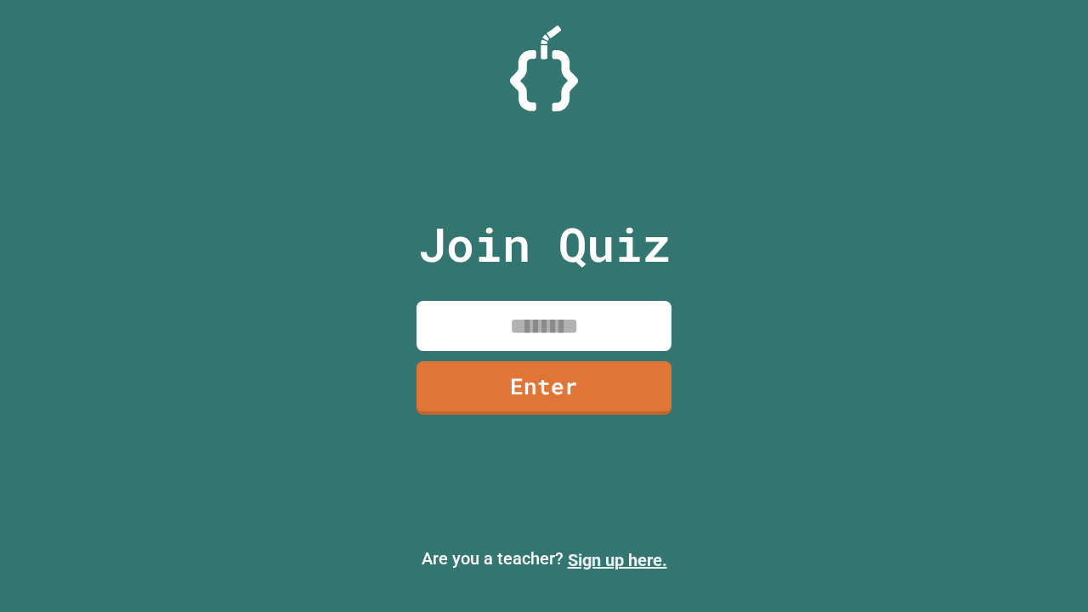
click at [617, 560] on link "Sign up here." at bounding box center [617, 560] width 99 height 20
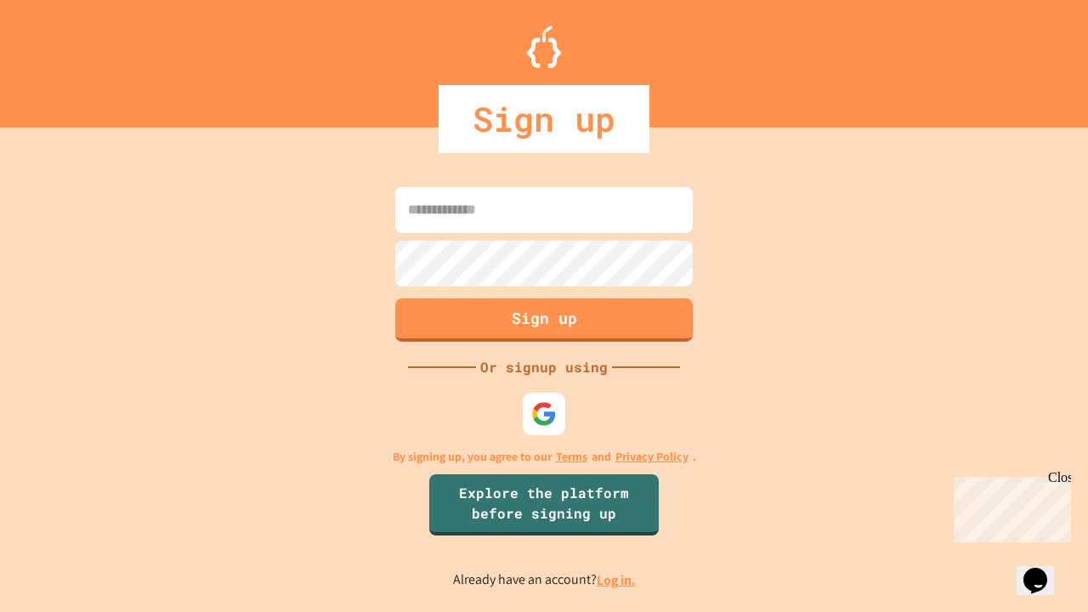
click at [617, 580] on link "Log in." at bounding box center [616, 580] width 39 height 18
